Goal: Find specific page/section

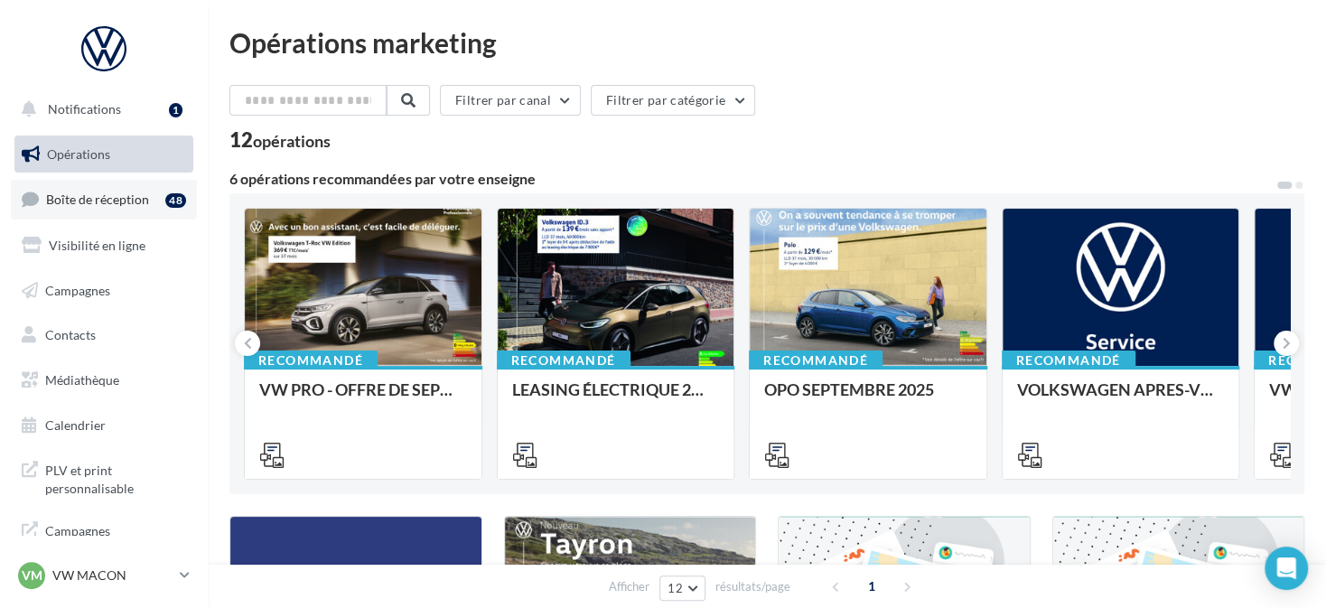
click at [123, 206] on span "Boîte de réception" at bounding box center [97, 198] width 103 height 15
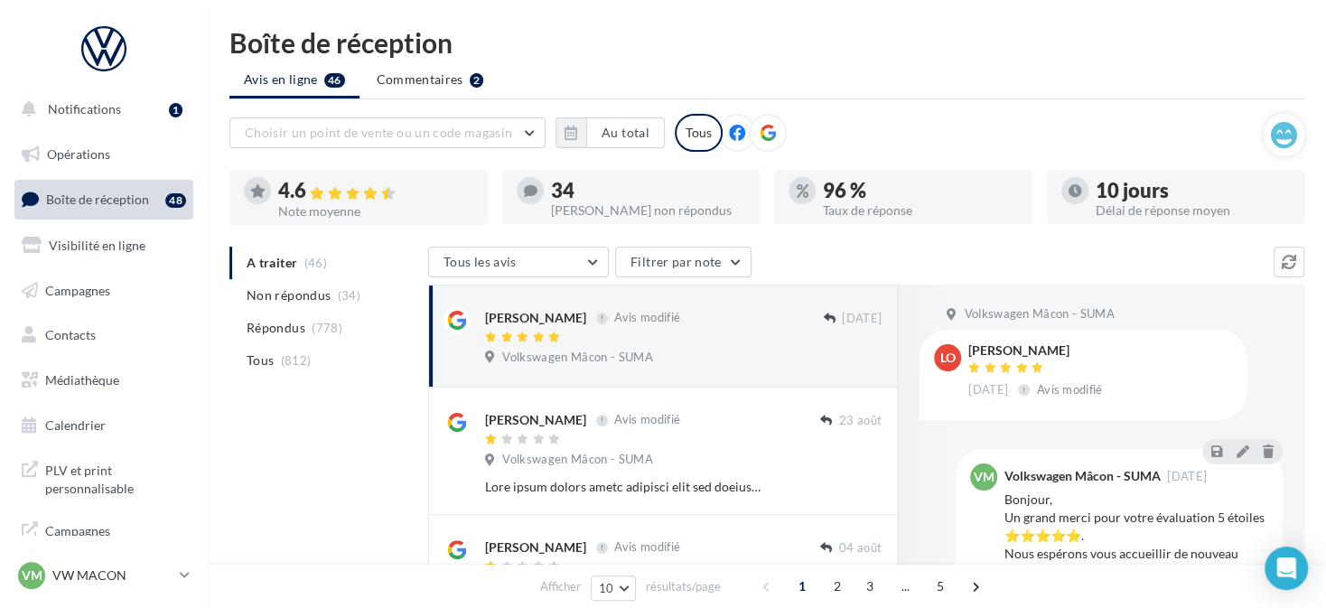
click at [770, 122] on div at bounding box center [768, 133] width 38 height 38
click at [574, 129] on icon "button" at bounding box center [570, 133] width 13 height 14
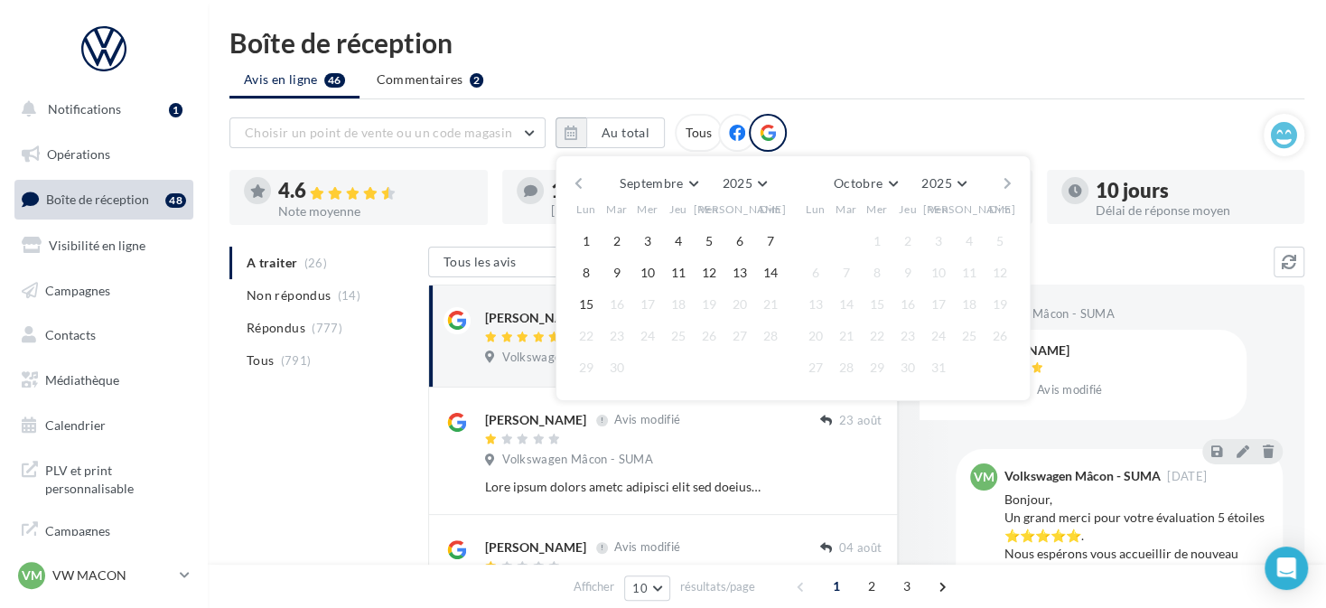
click at [584, 177] on button "button" at bounding box center [578, 183] width 15 height 25
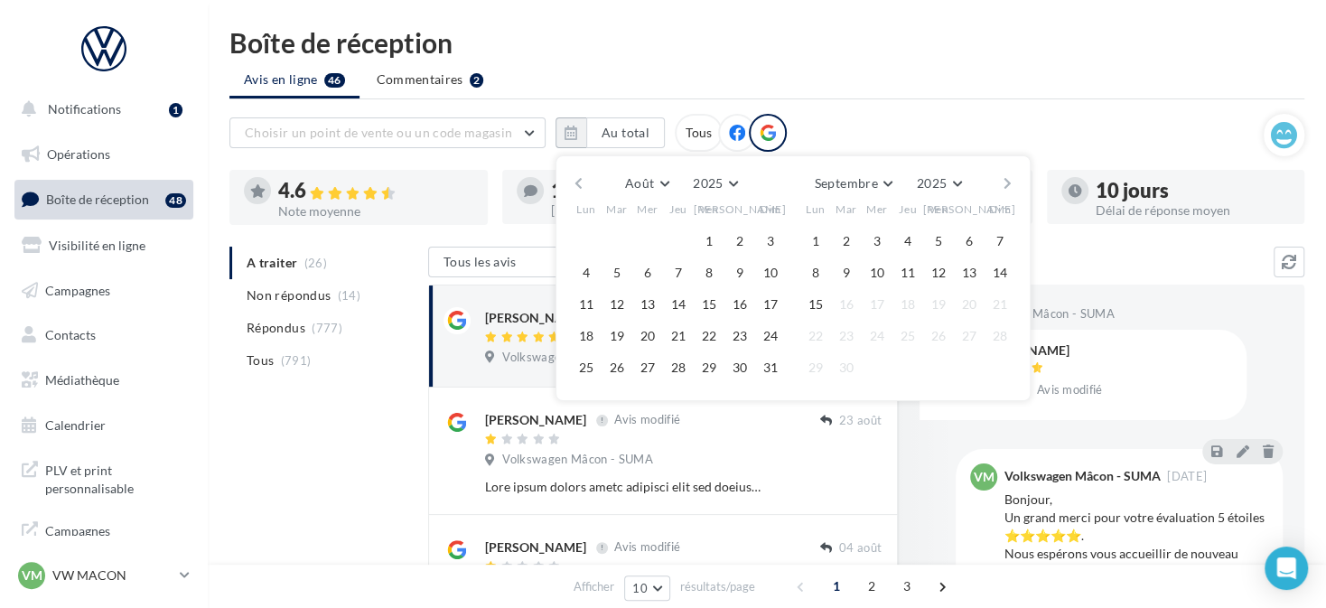
click at [584, 177] on button "button" at bounding box center [578, 183] width 15 height 25
click at [858, 237] on button "1" at bounding box center [846, 241] width 27 height 27
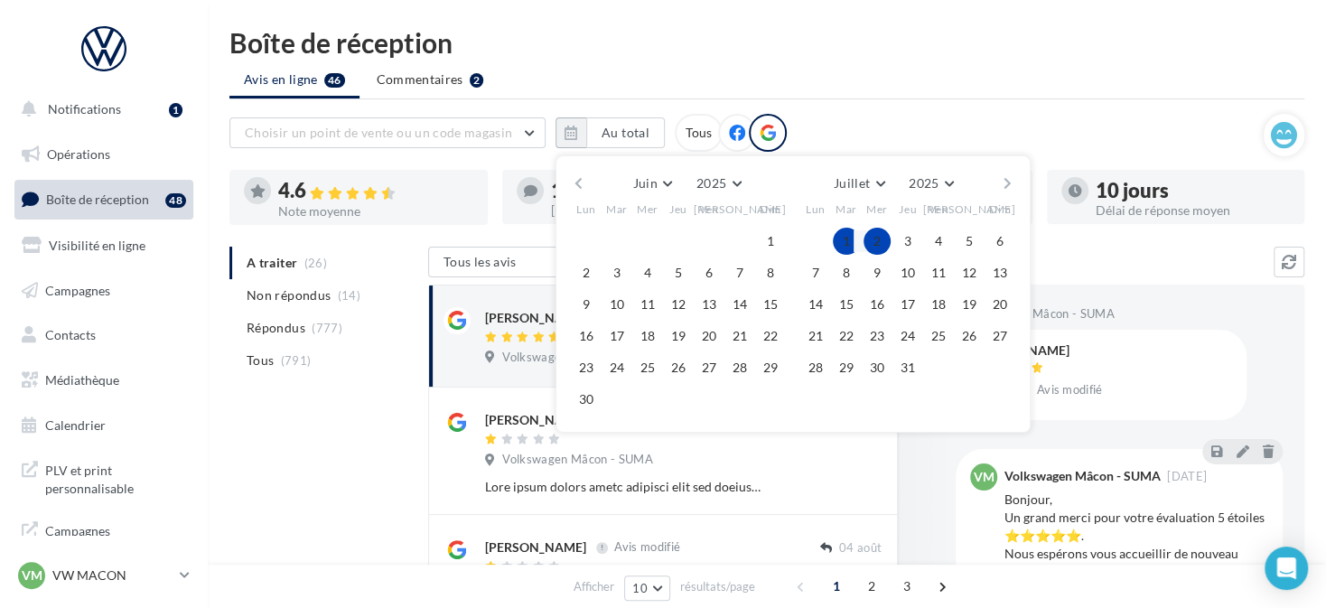
click at [1005, 178] on button "button" at bounding box center [1007, 183] width 15 height 25
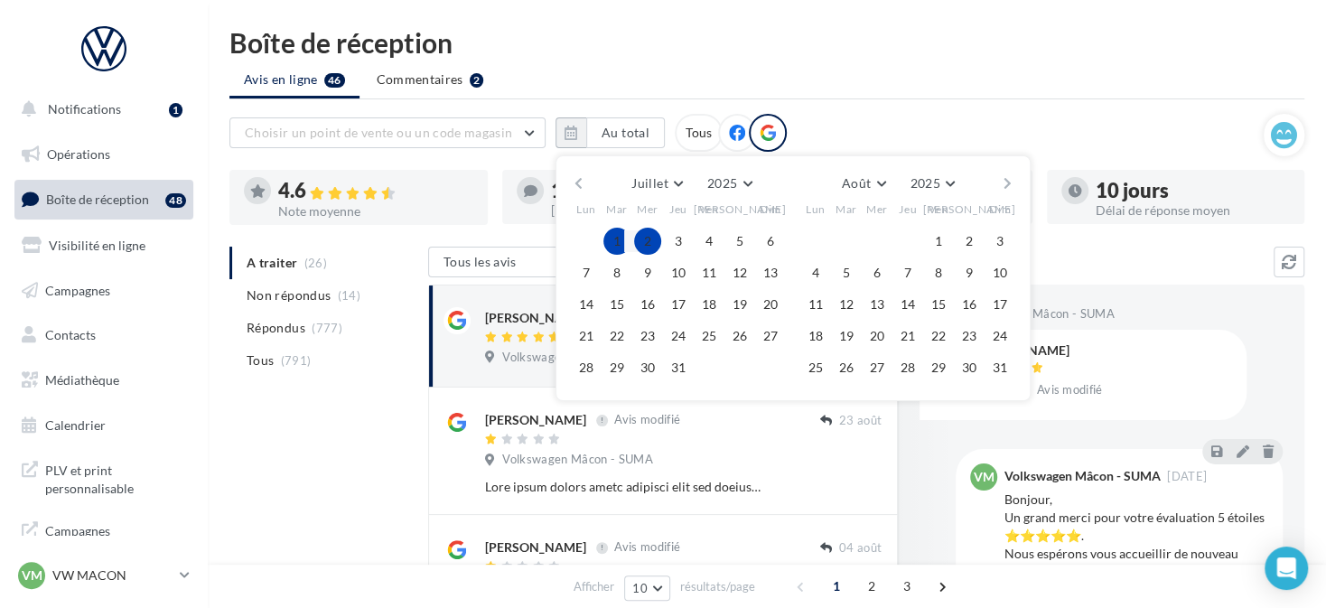
click at [1005, 178] on button "button" at bounding box center [1007, 183] width 15 height 25
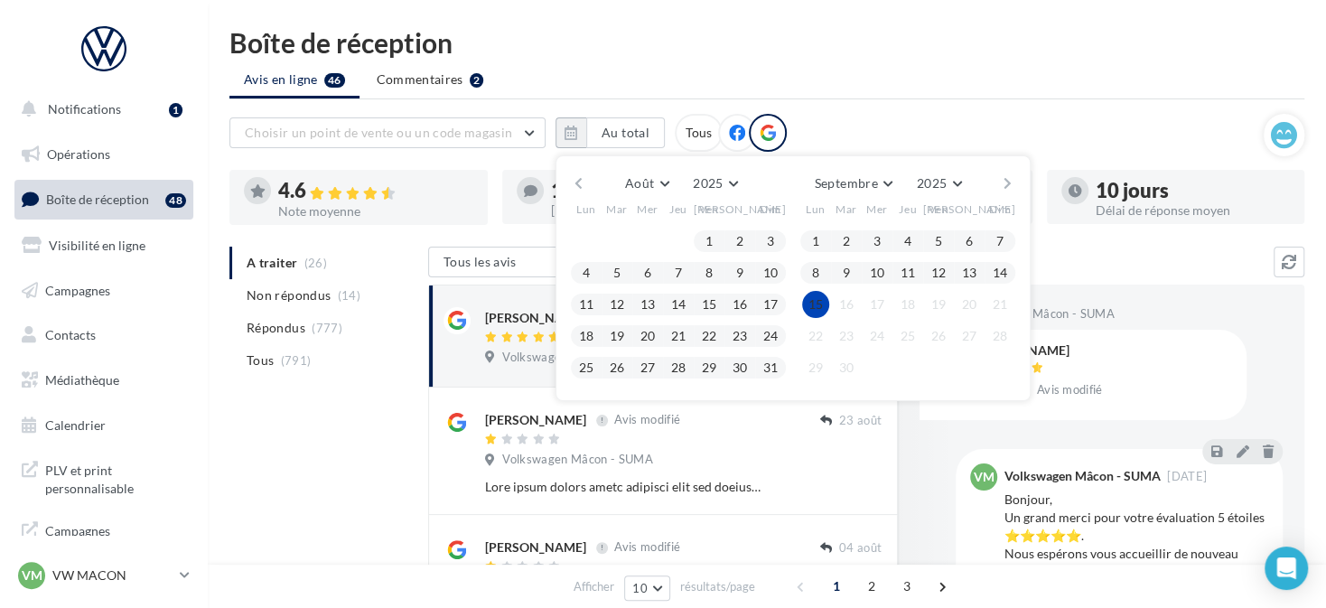
click at [807, 296] on button "15" at bounding box center [815, 304] width 27 height 27
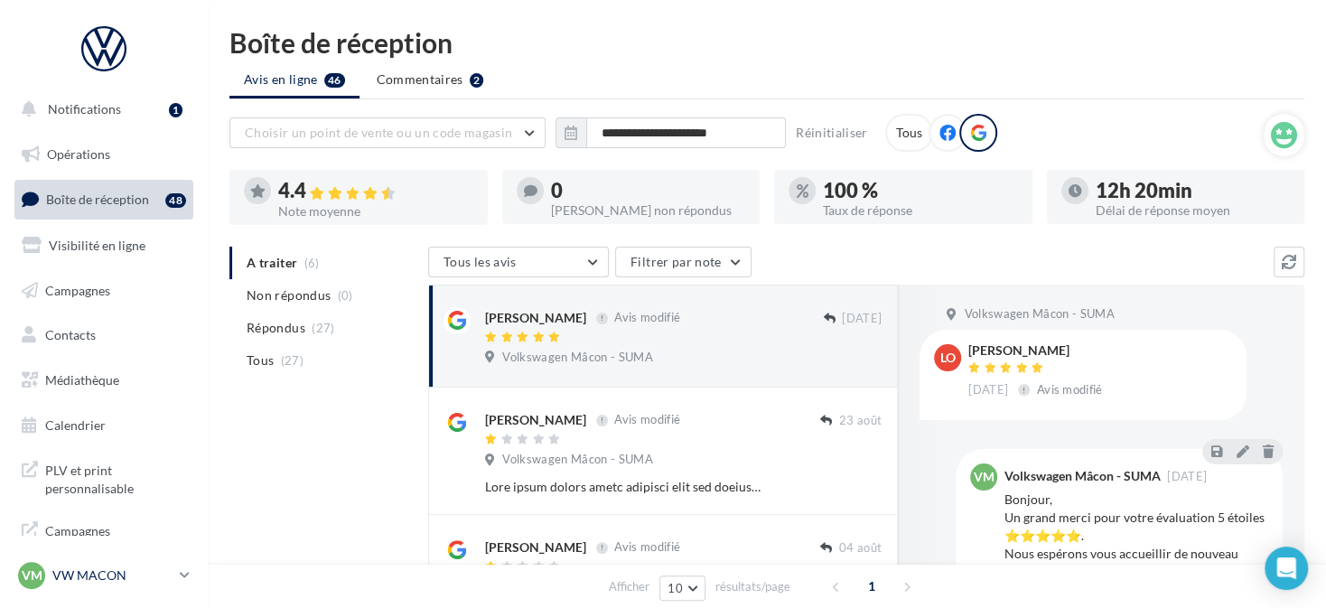
click at [63, 585] on div "VM VW MACON vw-mac-dup" at bounding box center [95, 575] width 154 height 27
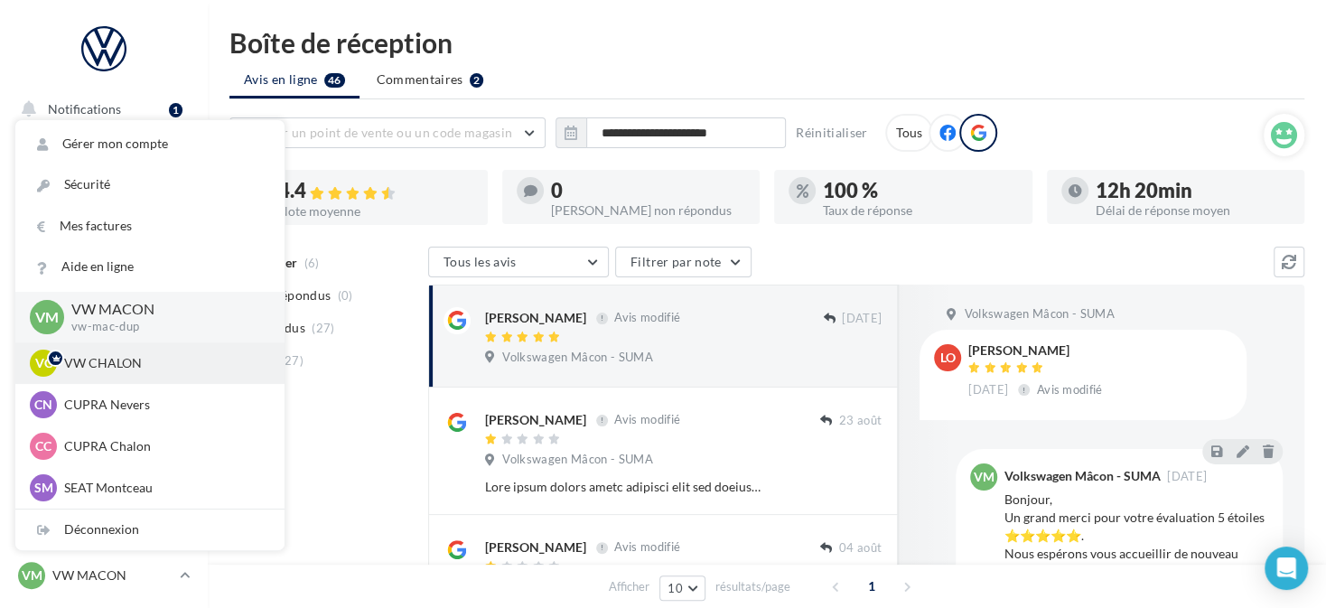
click at [117, 368] on p "VW CHALON" at bounding box center [163, 363] width 199 height 18
